Goal: Information Seeking & Learning: Find specific fact

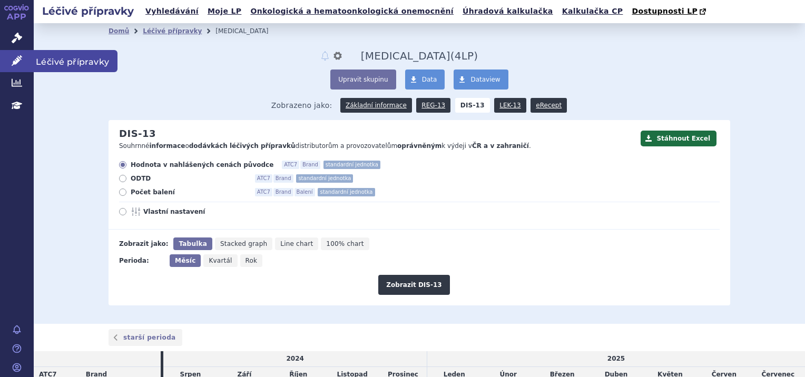
click at [24, 62] on link "Léčivé přípravky" at bounding box center [17, 61] width 34 height 22
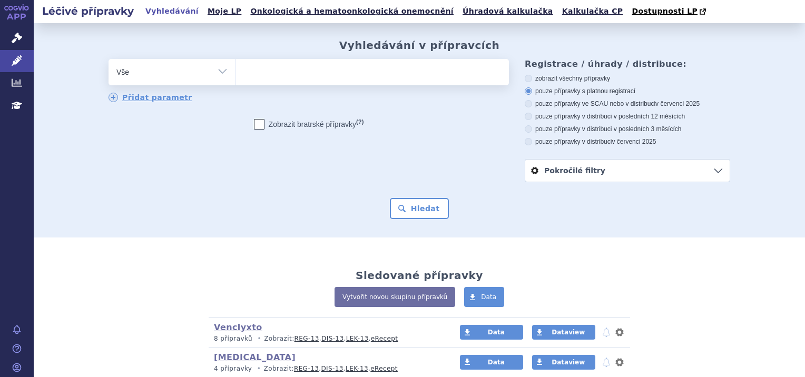
click at [310, 80] on ul at bounding box center [371, 70] width 273 height 22
click at [235, 80] on select at bounding box center [235, 71] width 1 height 26
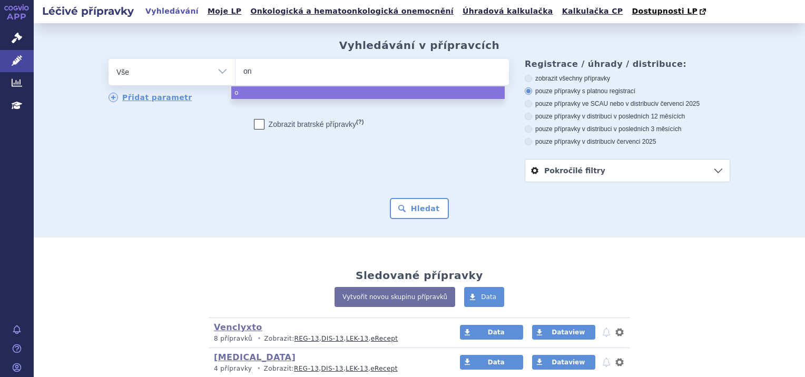
type input "onc"
type input "onca"
type input "oncas"
type input "oncaspa"
type input "[MEDICAL_DATA]"
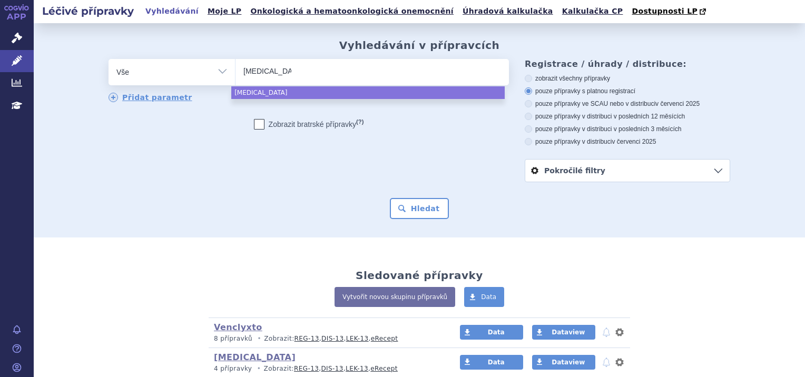
select select "[MEDICAL_DATA]"
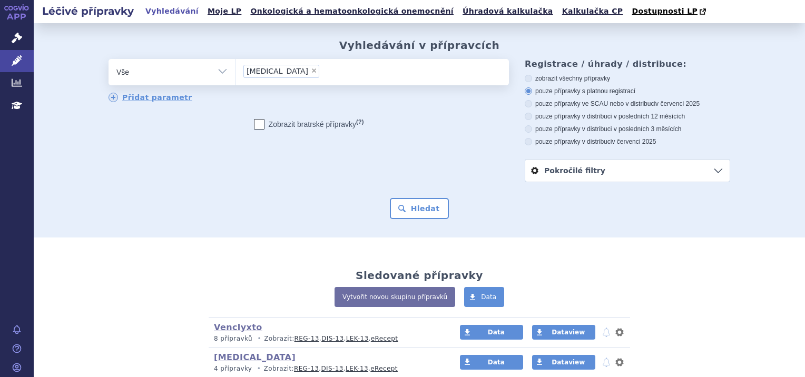
click at [285, 170] on div "odstranit Vše Přípravek/SUKL kód MAH VPOIS ATC/Aktivní látka" at bounding box center [420, 120] width 622 height 123
click at [406, 215] on button "Hledat" at bounding box center [420, 208] width 60 height 21
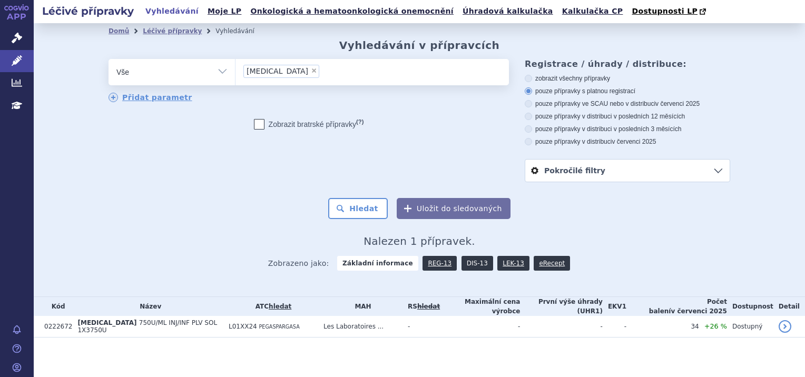
click at [480, 262] on link "DIS-13" at bounding box center [477, 263] width 32 height 15
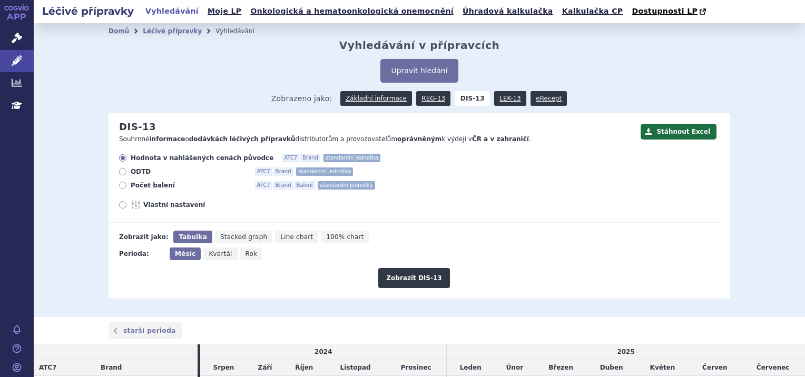
click at [126, 192] on div "Hodnota v nahlášených cenách původce ATC7 Brand standardní jednotka ODTD ATC7 B…" at bounding box center [414, 188] width 611 height 69
click at [131, 185] on span "Počet balení" at bounding box center [189, 185] width 116 height 8
click at [126, 185] on input "Počet balení ATC7 Brand Balení standardní jednotka" at bounding box center [123, 186] width 7 height 7
radio input "true"
click at [425, 285] on button "Zobrazit DIS-13" at bounding box center [413, 278] width 71 height 20
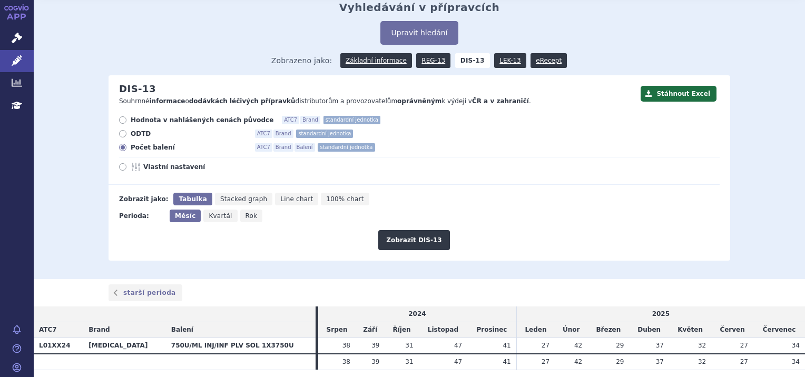
scroll to position [73, 0]
